Goal: Task Accomplishment & Management: Manage account settings

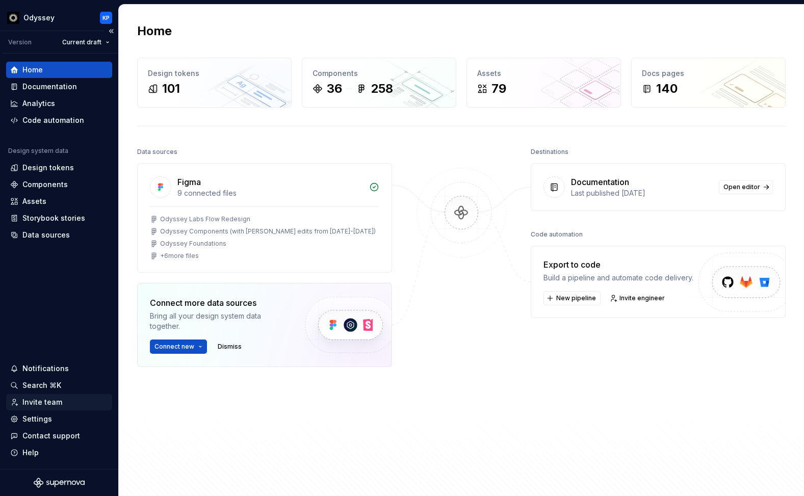
click at [58, 399] on div "Invite team" at bounding box center [42, 402] width 40 height 10
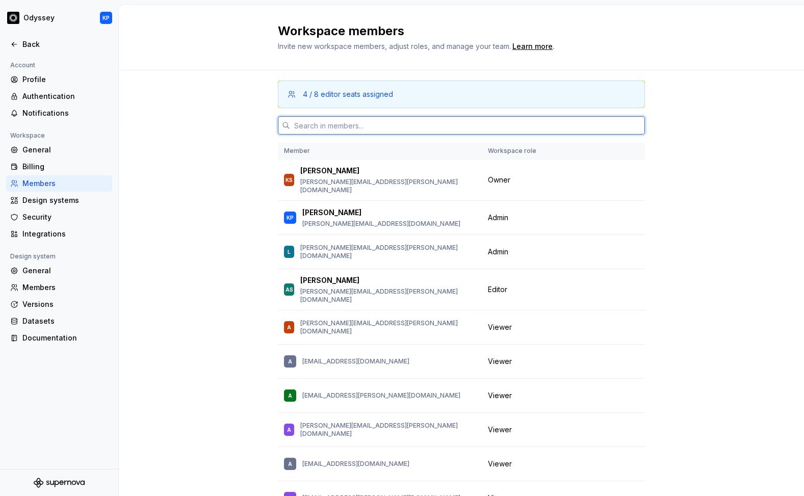
click at [388, 125] on input "text" at bounding box center [467, 125] width 355 height 18
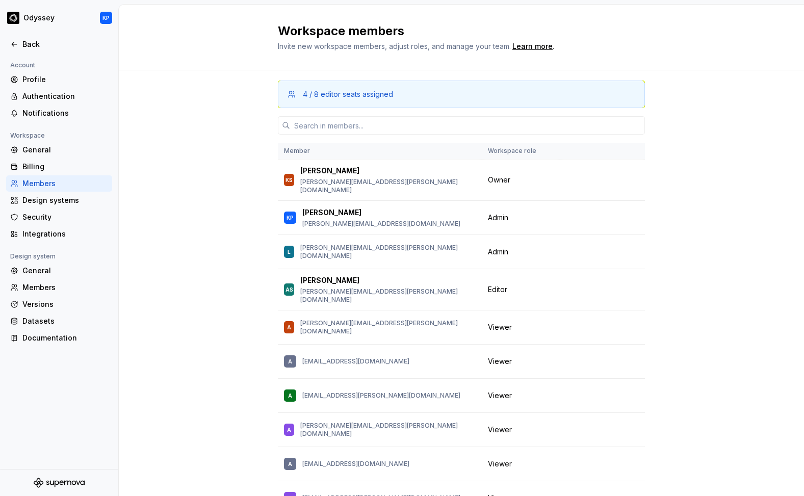
click at [357, 132] on input "text" at bounding box center [467, 125] width 355 height 18
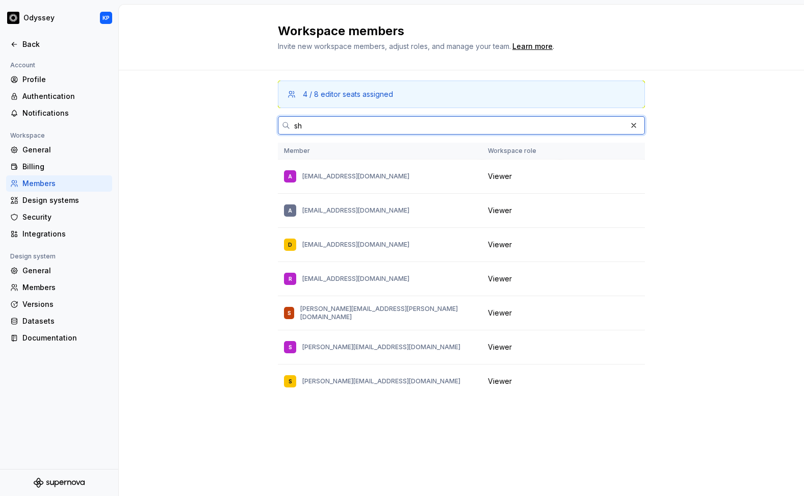
type input "s"
type input "a"
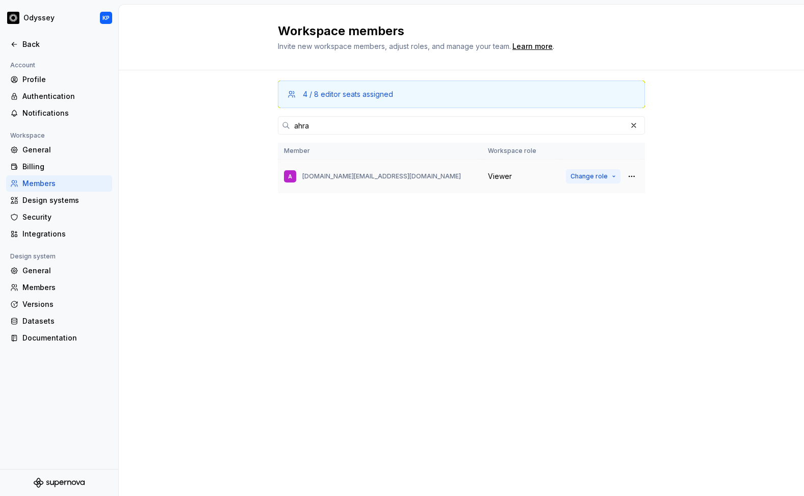
click at [605, 176] on span "Change role" at bounding box center [589, 176] width 37 height 8
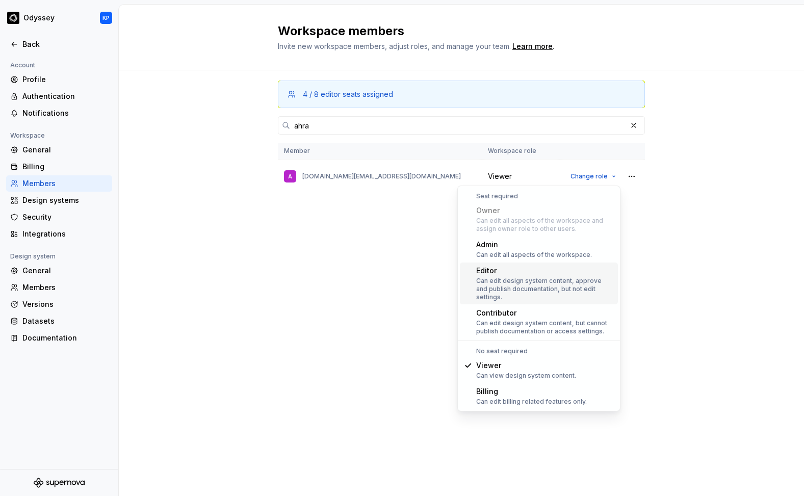
click at [505, 280] on div "Can edit design system content, approve and publish documentation, but not edit…" at bounding box center [545, 289] width 138 height 24
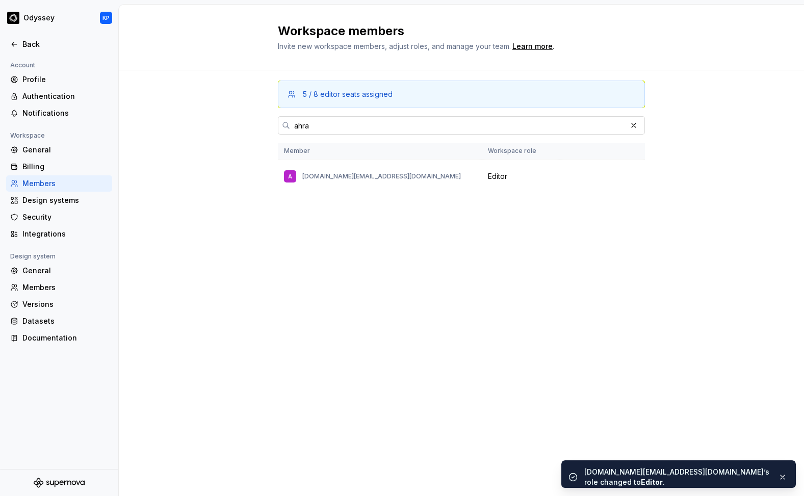
click at [421, 122] on input "ahra" at bounding box center [458, 125] width 337 height 18
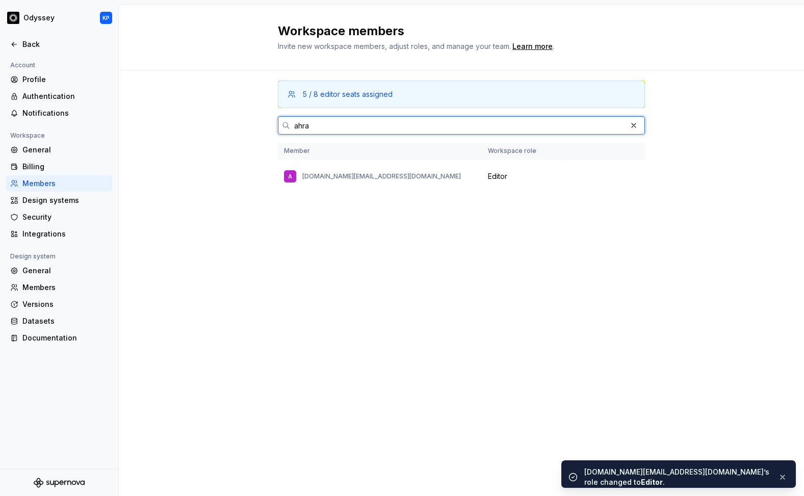
click at [421, 122] on input "ahra" at bounding box center [458, 125] width 337 height 18
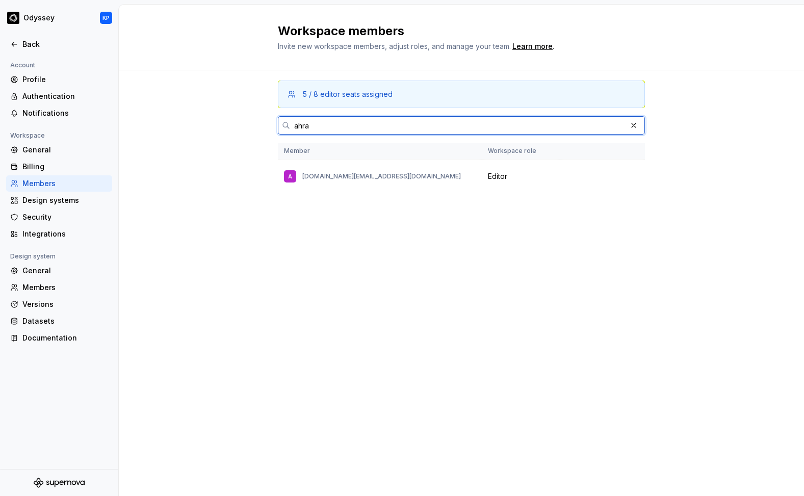
click at [421, 122] on input "ahra" at bounding box center [458, 125] width 337 height 18
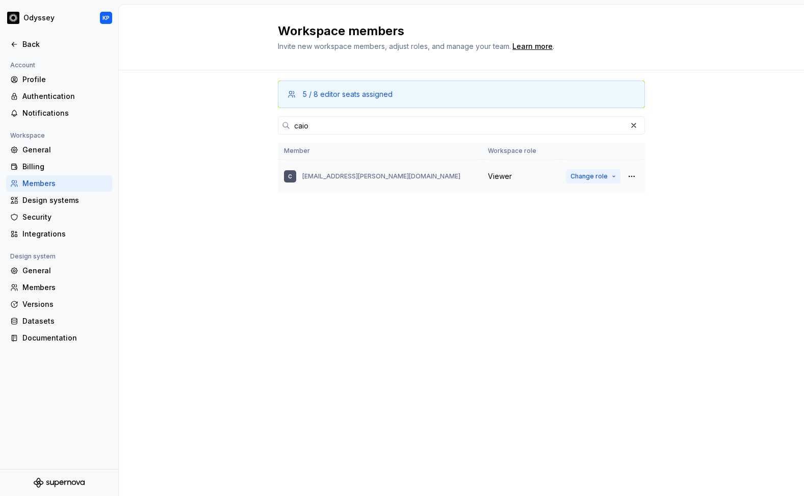
click at [590, 179] on span "Change role" at bounding box center [589, 176] width 37 height 8
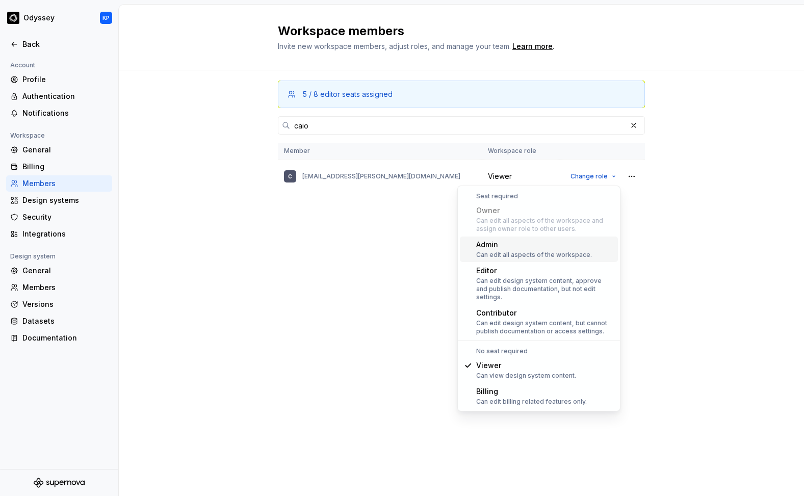
click at [520, 248] on div "Admin" at bounding box center [534, 245] width 116 height 10
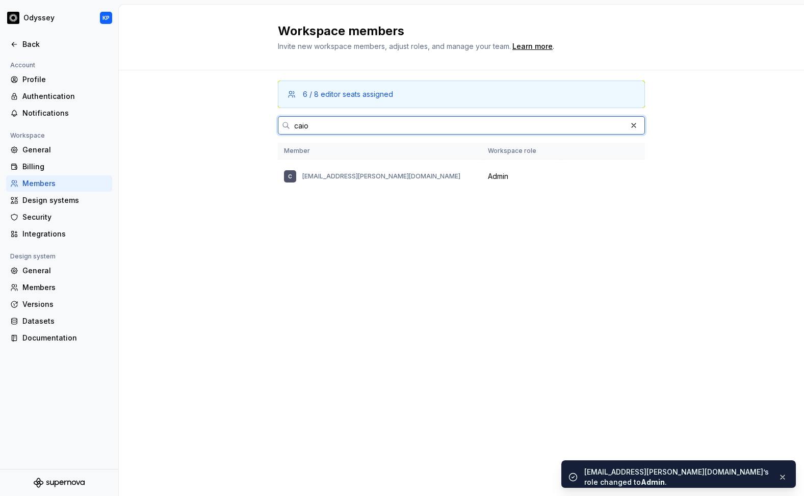
click at [440, 119] on input "caio" at bounding box center [458, 125] width 337 height 18
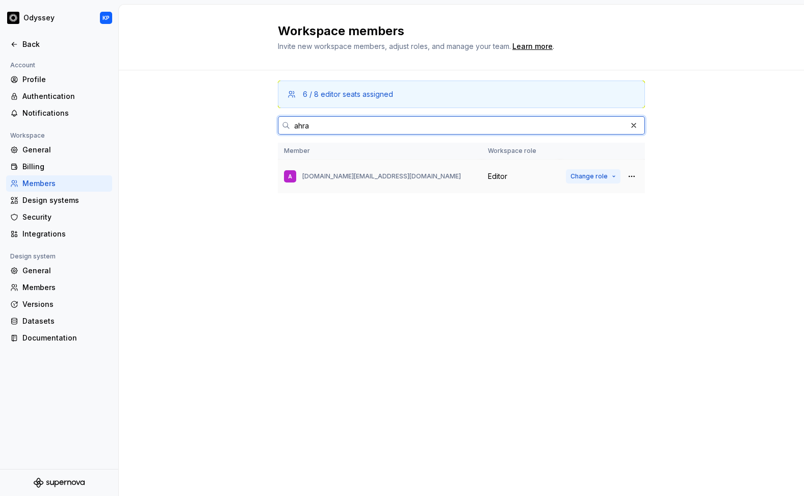
type input "ahra"
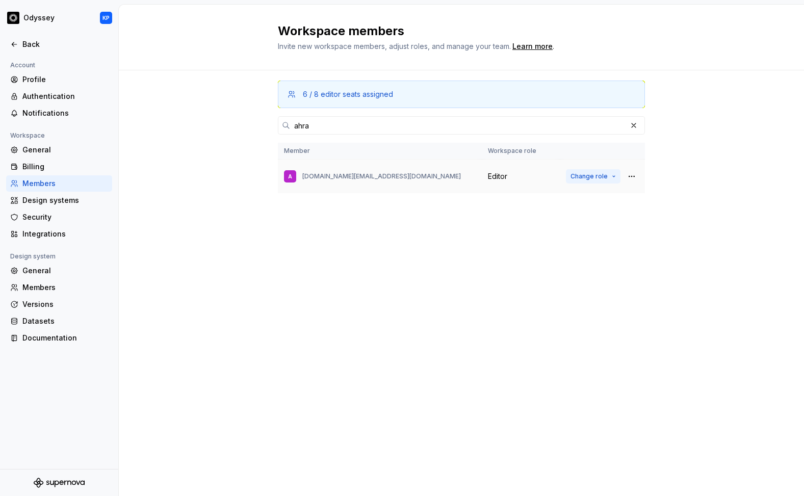
click at [590, 178] on span "Change role" at bounding box center [589, 176] width 37 height 8
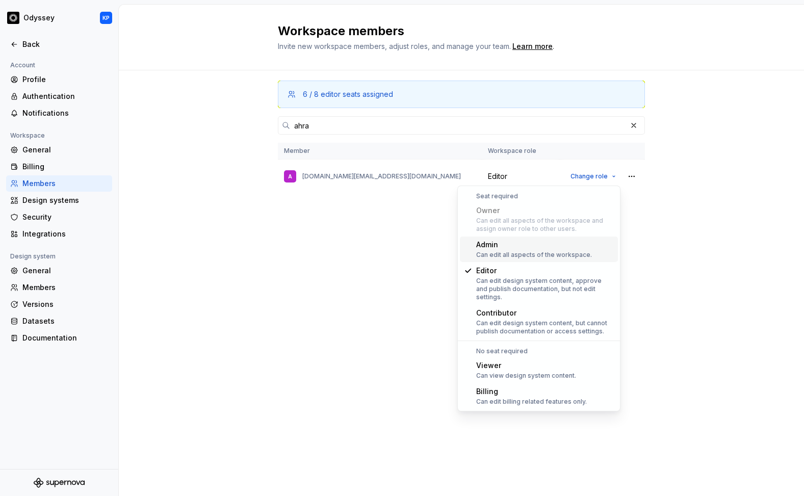
click at [531, 250] on div "Admin Can edit all aspects of the workspace." at bounding box center [534, 249] width 116 height 19
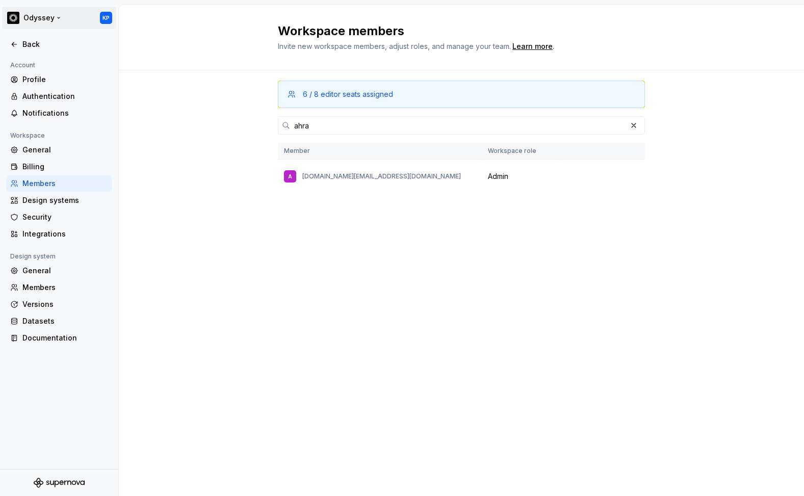
click at [40, 17] on html "Odyssey KP Back Account Profile Authentication Notifications Workspace General …" at bounding box center [402, 248] width 804 height 496
click at [167, 28] on html "Odyssey KP Back Account Profile Authentication Notifications Workspace General …" at bounding box center [402, 248] width 804 height 496
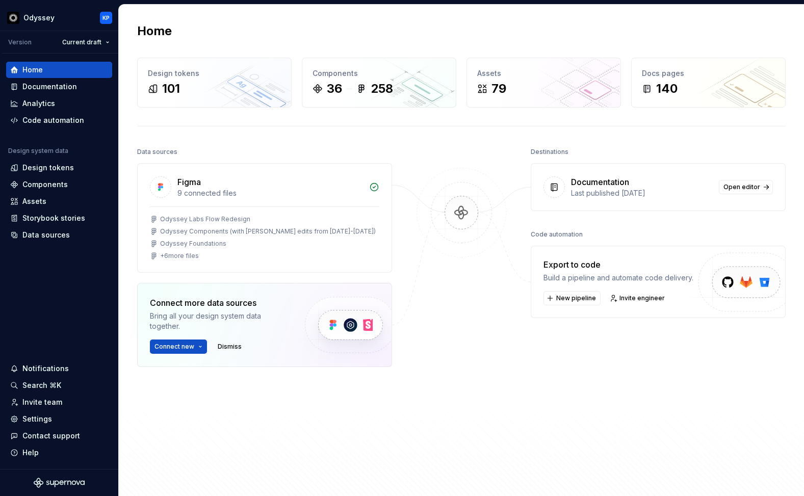
click at [391, 44] on div "Home Design tokens 101 Components 36 258 Assets 79 Docs pages 140 Data sources …" at bounding box center [461, 253] width 685 height 497
